Goal: Obtain resource: Obtain resource

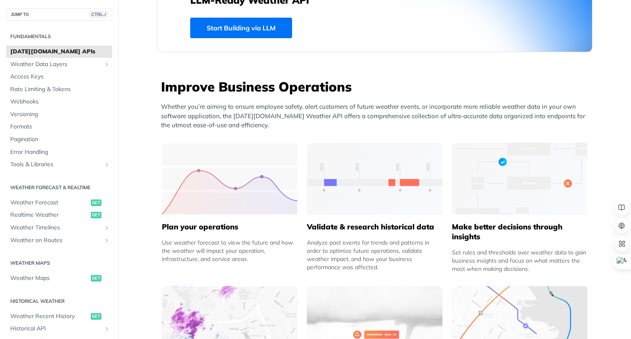
scroll to position [411, 0]
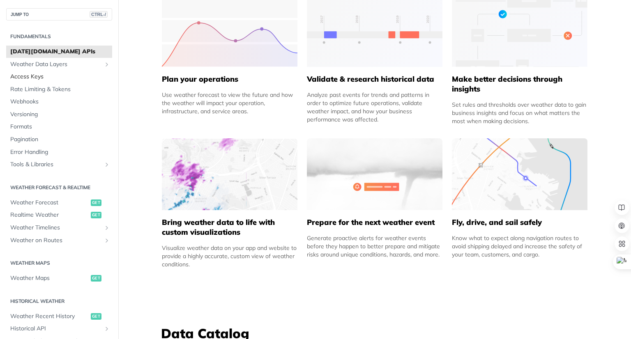
click at [34, 76] on span "Access Keys" at bounding box center [60, 77] width 100 height 8
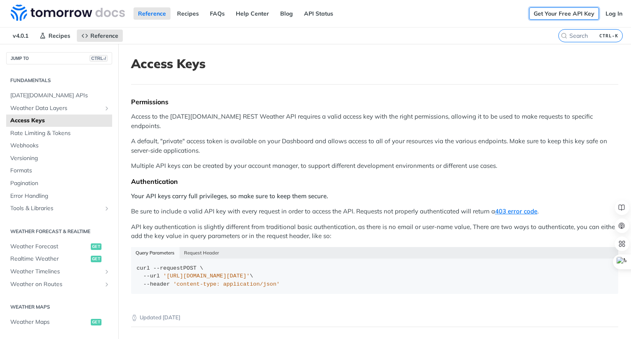
click at [567, 13] on link "Get Your Free API Key" at bounding box center [564, 13] width 70 height 12
